Goal: Information Seeking & Learning: Find specific page/section

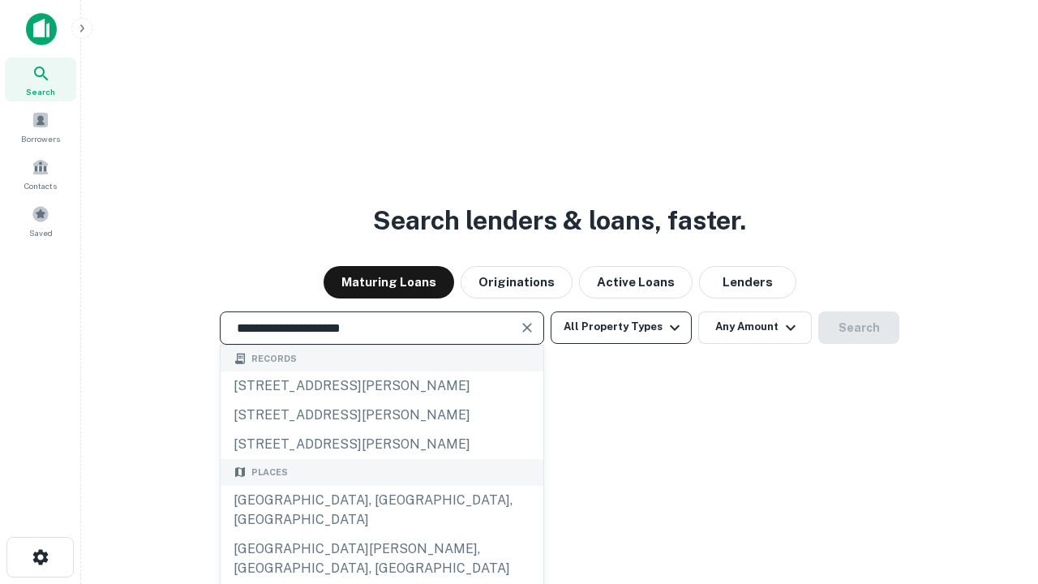
click at [381, 535] on div "[GEOGRAPHIC_DATA], [GEOGRAPHIC_DATA], [GEOGRAPHIC_DATA]" at bounding box center [382, 510] width 323 height 49
click at [621, 327] on button "All Property Types" at bounding box center [621, 327] width 141 height 32
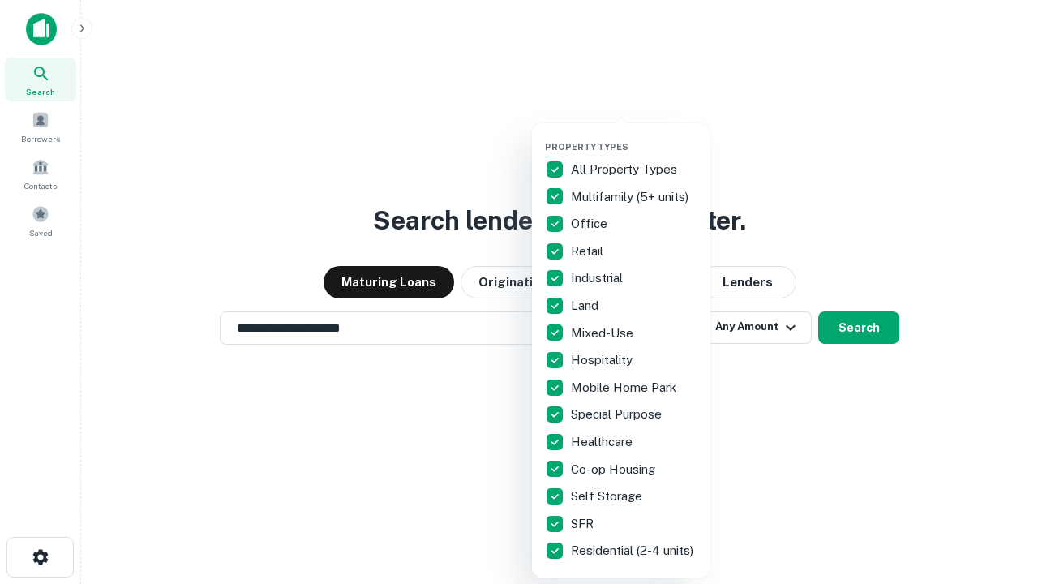
type input "**********"
click at [634, 136] on button "button" at bounding box center [634, 136] width 178 height 1
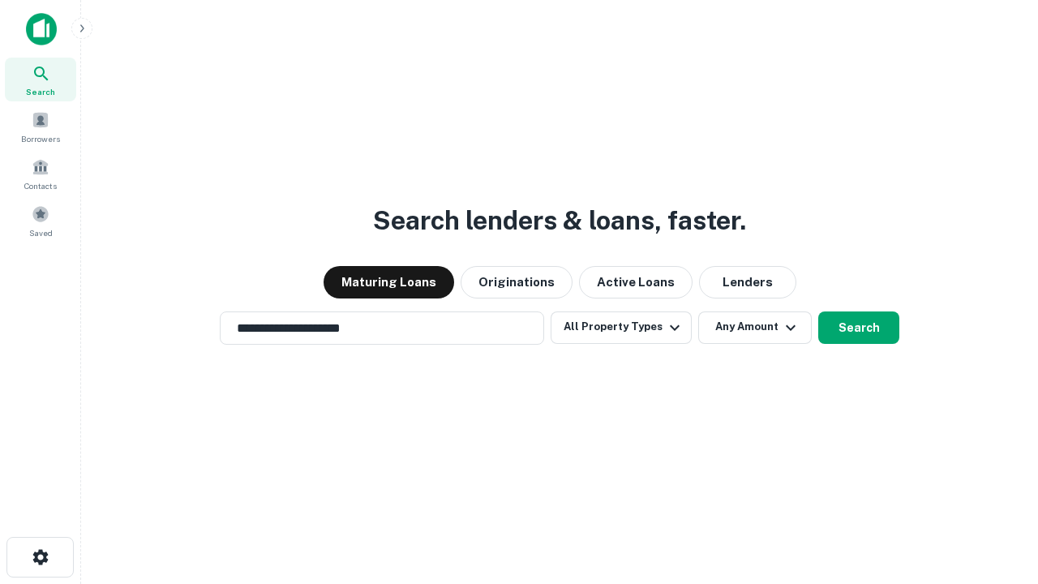
scroll to position [25, 0]
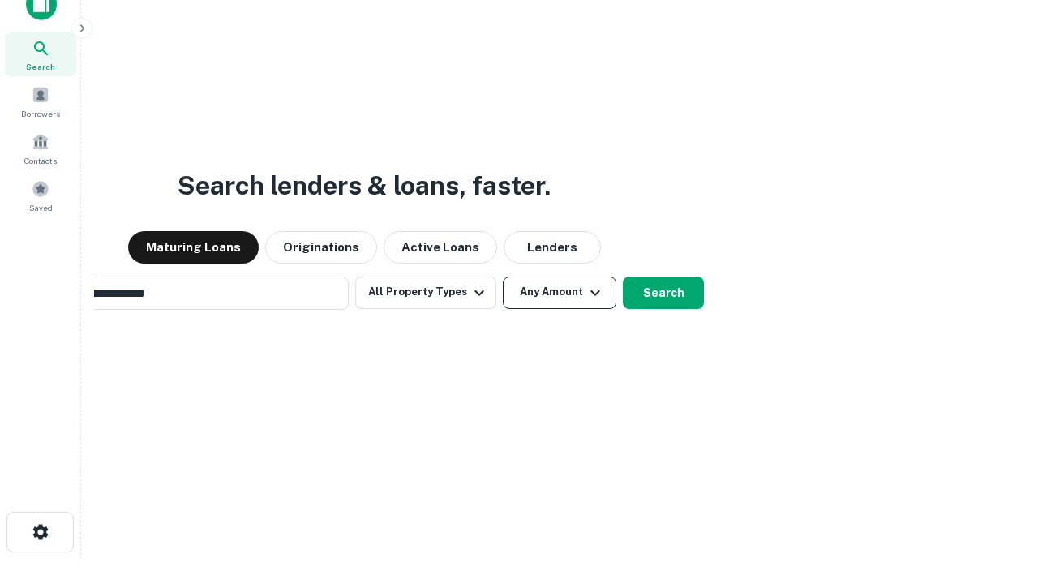
click at [503, 277] on button "Any Amount" at bounding box center [560, 293] width 114 height 32
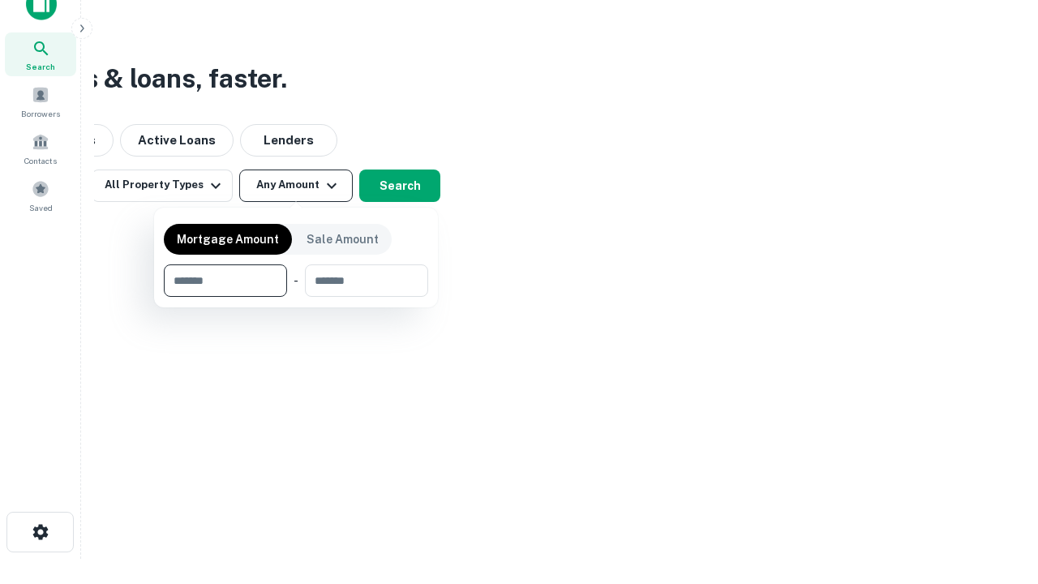
scroll to position [26, 0]
type input "*******"
click at [296, 297] on button "button" at bounding box center [296, 297] width 264 height 1
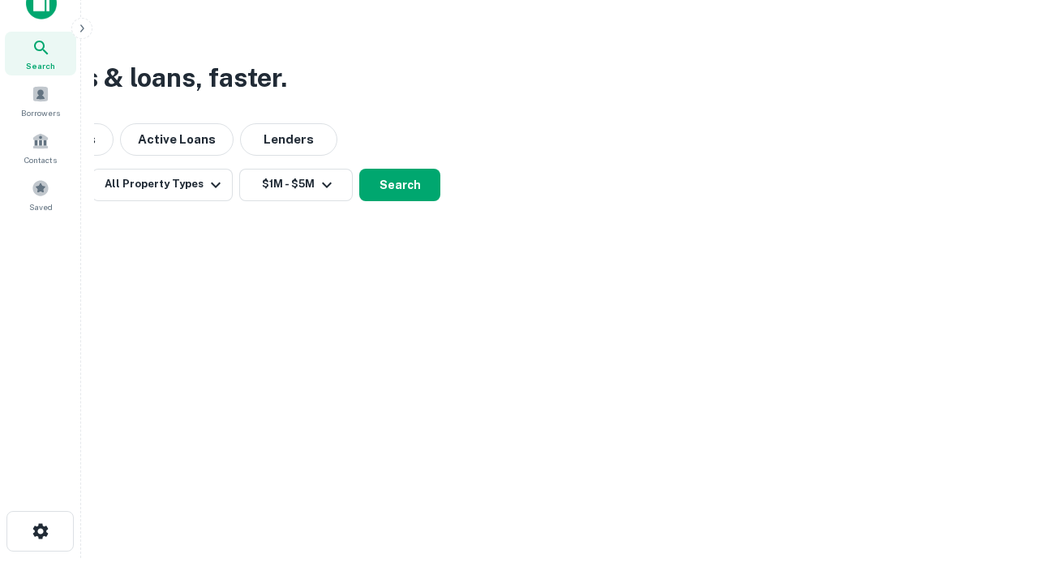
scroll to position [10, 299]
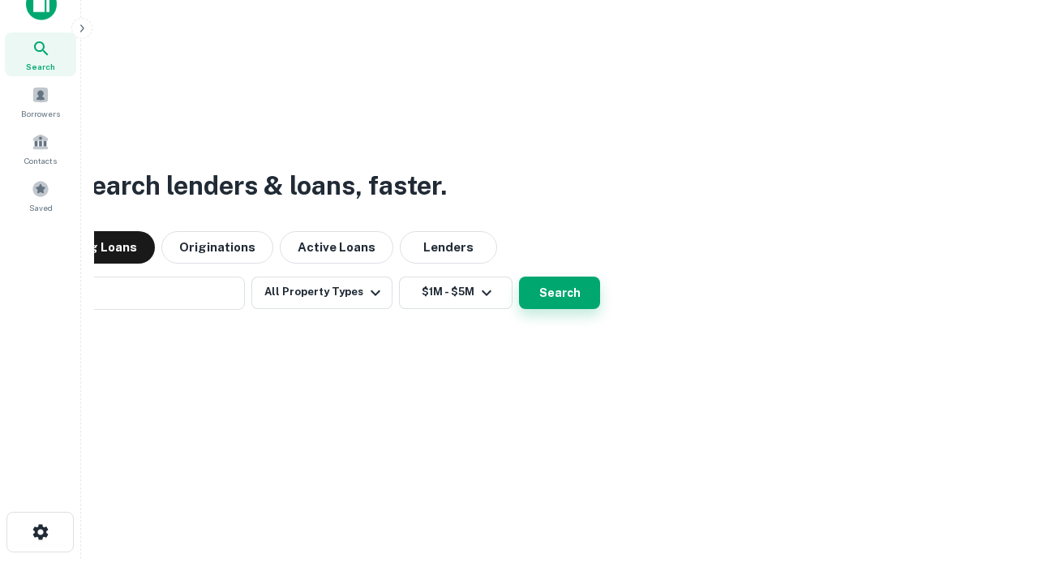
click at [519, 277] on button "Search" at bounding box center [559, 293] width 81 height 32
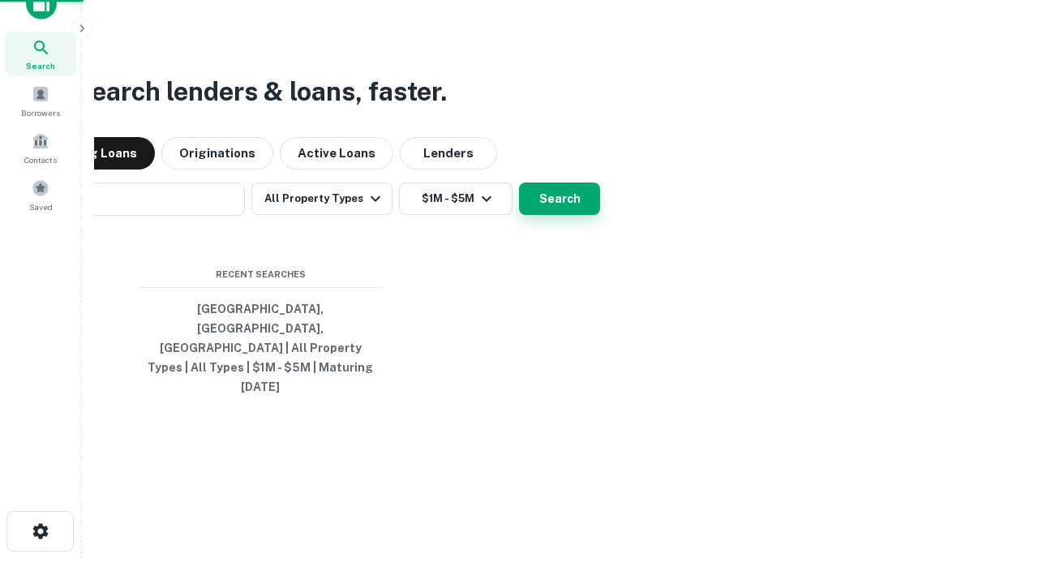
scroll to position [43, 459]
